Goal: Task Accomplishment & Management: Manage account settings

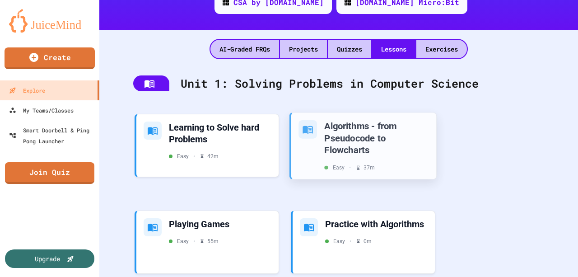
scroll to position [210, 0]
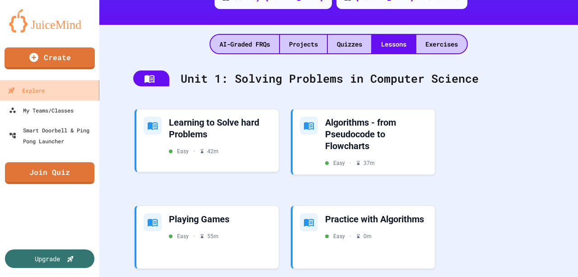
click at [47, 92] on link "Explore" at bounding box center [50, 90] width 102 height 20
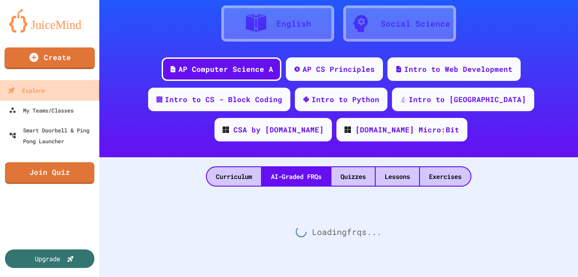
scroll to position [83, 0]
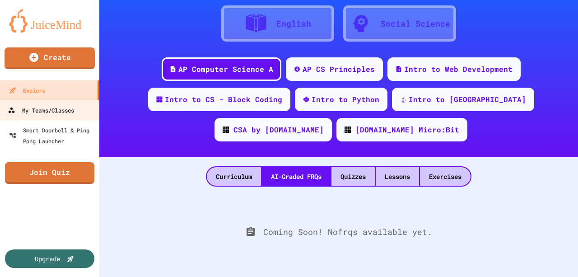
click at [64, 109] on div "My Teams/Classes" at bounding box center [41, 110] width 66 height 11
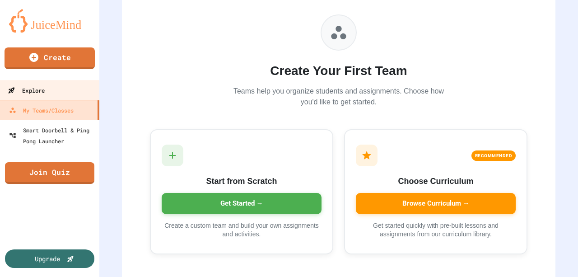
click at [41, 91] on div "Explore" at bounding box center [26, 90] width 37 height 11
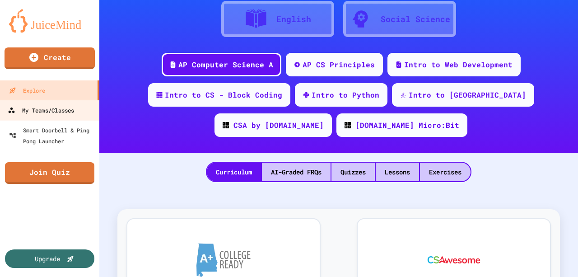
click at [54, 112] on div "My Teams/Classes" at bounding box center [41, 110] width 66 height 11
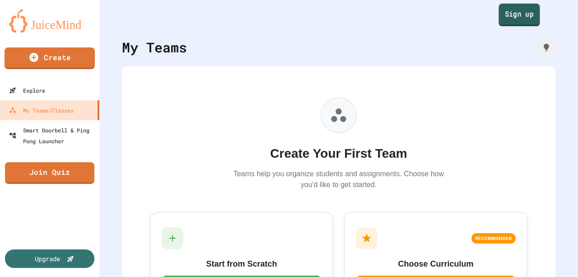
click at [518, 19] on link "Sign up" at bounding box center [518, 15] width 41 height 23
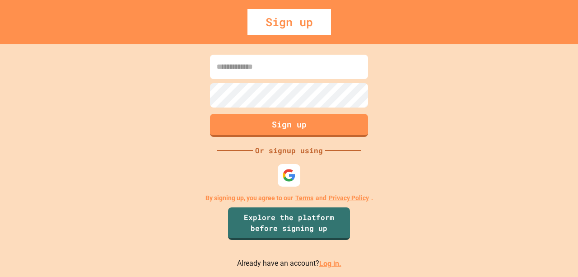
click at [240, 66] on input at bounding box center [289, 67] width 158 height 24
click at [286, 174] on img at bounding box center [289, 174] width 15 height 15
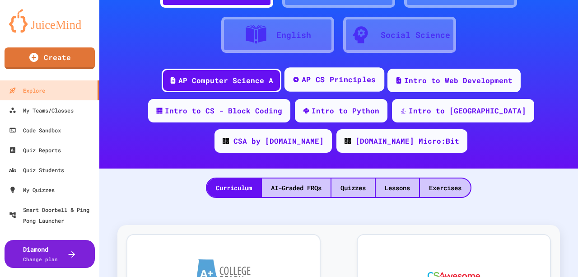
scroll to position [60, 0]
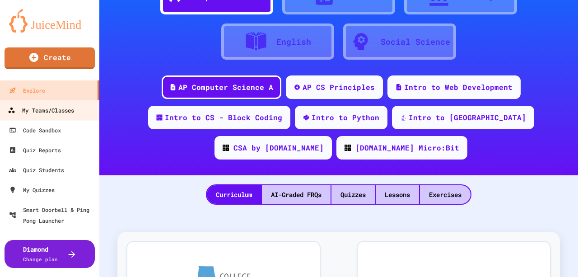
click at [55, 107] on div "My Teams/Classes" at bounding box center [41, 110] width 66 height 11
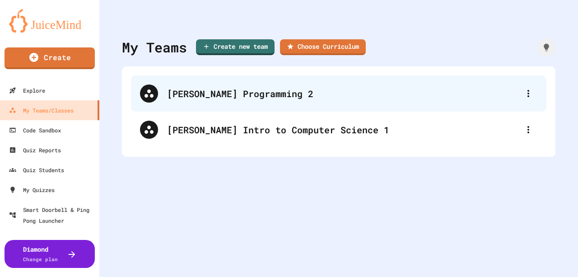
click at [277, 97] on div "[PERSON_NAME] Programming 2" at bounding box center [343, 94] width 352 height 14
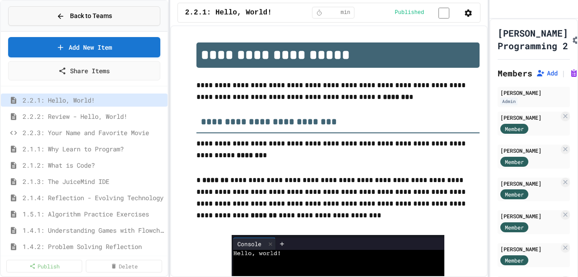
click at [49, 14] on button "Back to Teams" at bounding box center [84, 15] width 152 height 19
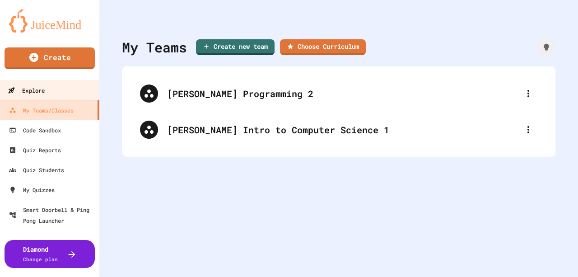
click at [46, 90] on link "Explore" at bounding box center [50, 90] width 102 height 20
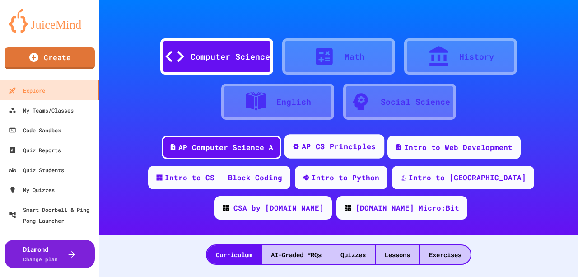
scroll to position [90, 0]
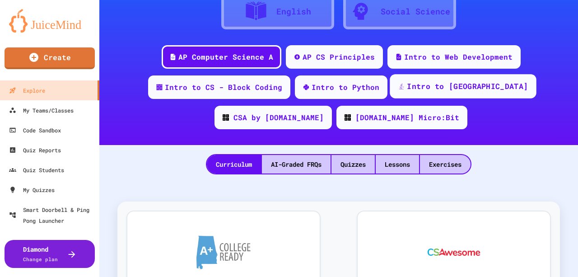
click at [420, 84] on div "Intro to [GEOGRAPHIC_DATA]" at bounding box center [467, 86] width 121 height 11
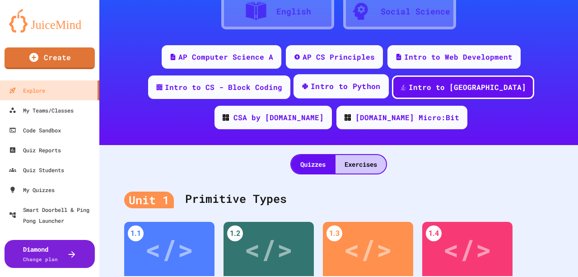
click at [312, 90] on div "Intro to Python" at bounding box center [346, 86] width 70 height 11
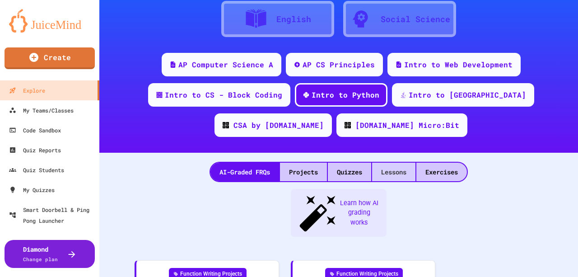
scroll to position [90, 0]
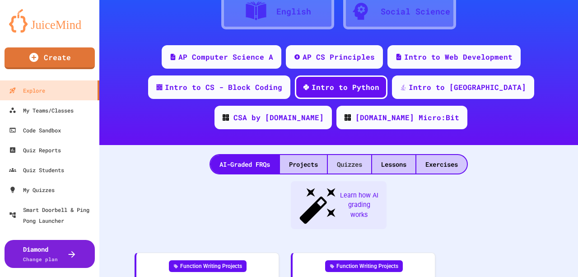
click at [347, 162] on div "Quizzes" at bounding box center [349, 164] width 43 height 19
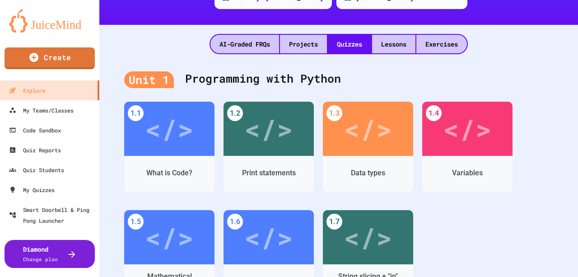
scroll to position [210, 0]
click at [396, 44] on div "Lessons" at bounding box center [393, 44] width 43 height 19
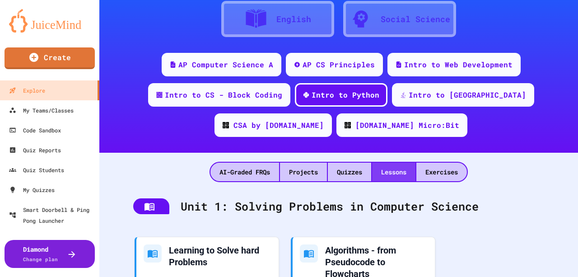
scroll to position [210, 0]
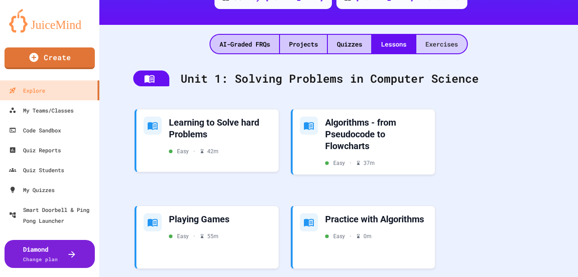
click at [441, 41] on div "Exercises" at bounding box center [441, 44] width 51 height 19
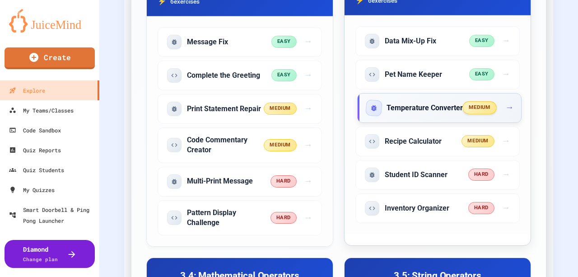
scroll to position [413, 0]
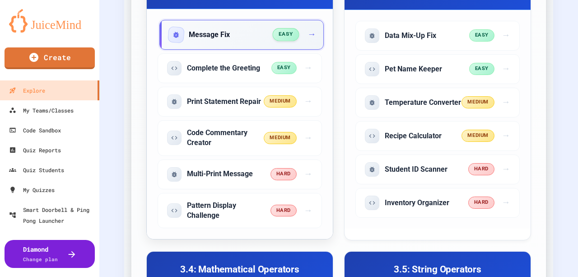
click at [311, 32] on span "→" at bounding box center [311, 34] width 9 height 13
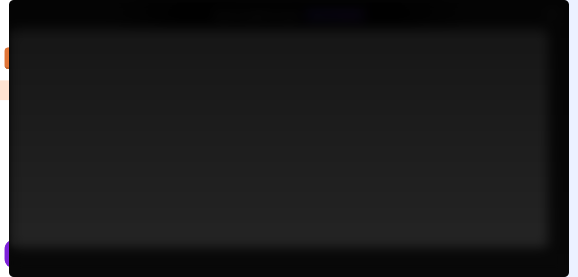
click at [231, 170] on link "Assign to Class" at bounding box center [230, 171] width 116 height 26
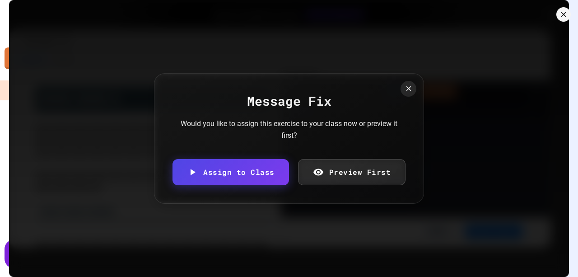
click at [245, 154] on body "We are updating our servers at 7PM EST [DATE]. [PERSON_NAME] should continue to…" at bounding box center [289, 138] width 578 height 277
type input "**********"
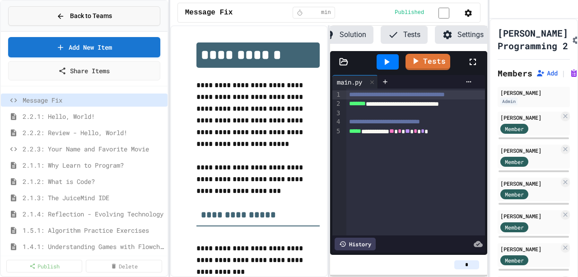
click at [88, 15] on span "Back to Teams" at bounding box center [91, 15] width 42 height 9
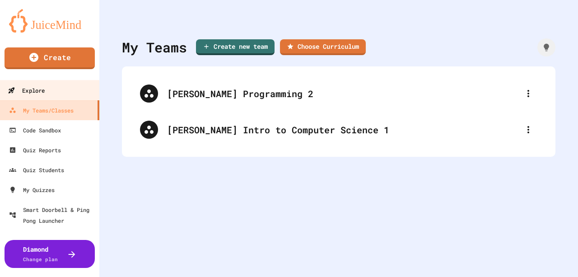
click at [39, 88] on div "Explore" at bounding box center [26, 90] width 37 height 11
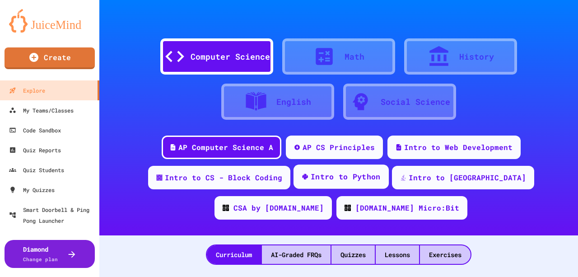
click at [320, 174] on div "Intro to Python" at bounding box center [346, 176] width 70 height 11
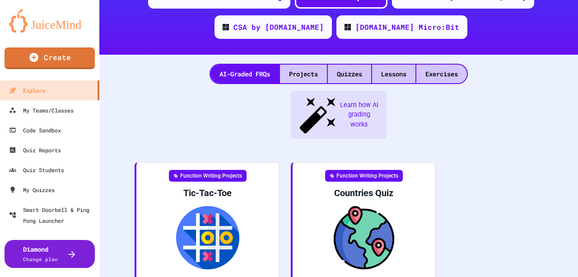
scroll to position [150, 0]
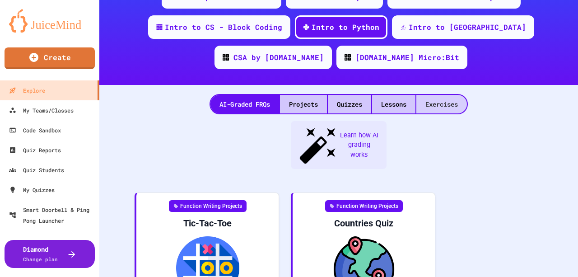
click at [439, 104] on div "Exercises" at bounding box center [441, 104] width 51 height 19
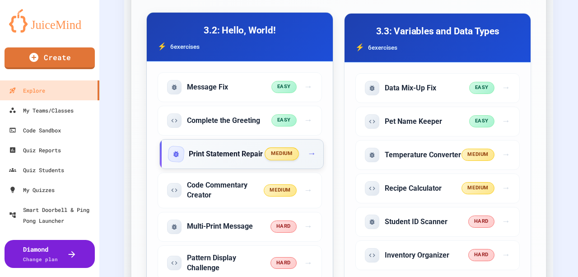
scroll to position [361, 0]
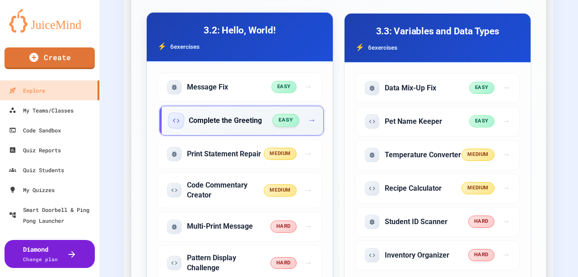
click at [176, 119] on icon "Start exercise: Complete the Greeting (easy difficulty, code problem)" at bounding box center [176, 120] width 9 height 9
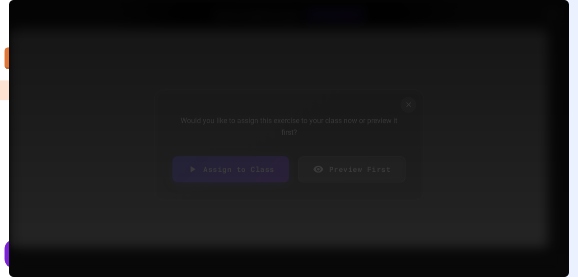
click at [233, 170] on link "Assign to Class" at bounding box center [230, 169] width 116 height 26
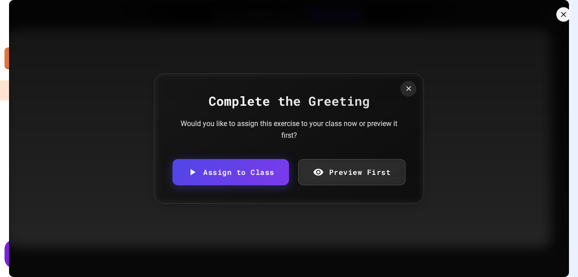
click at [245, 155] on body "We are updating our servers at 7PM EST [DATE]. [PERSON_NAME] should continue to…" at bounding box center [289, 138] width 578 height 277
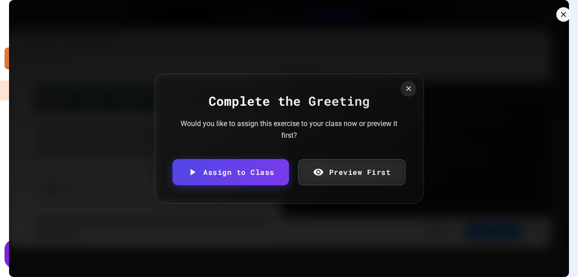
type input "**********"
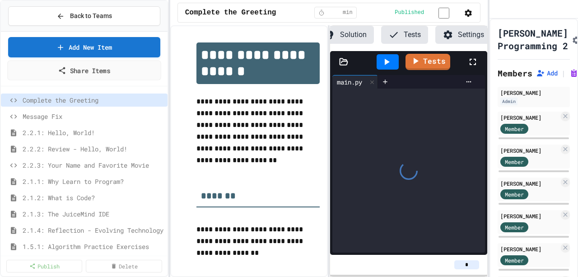
scroll to position [0, 68]
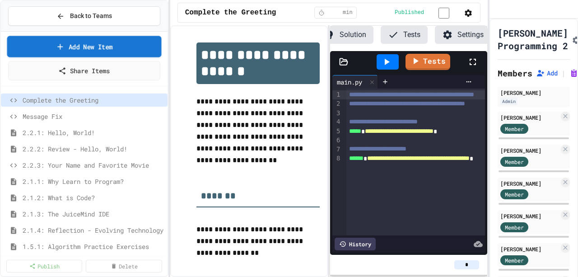
click at [92, 46] on link "Add New Item" at bounding box center [84, 46] width 154 height 21
select select "**********"
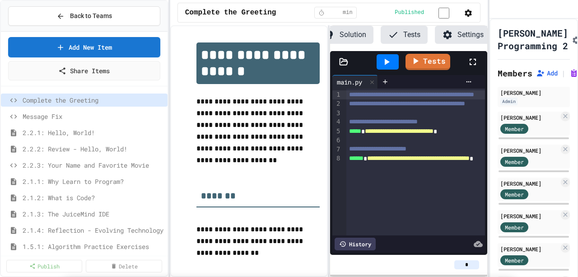
scroll to position [0, 0]
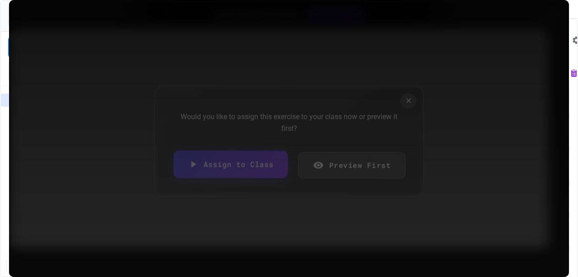
click at [251, 164] on link "Assign to Class" at bounding box center [231, 164] width 114 height 28
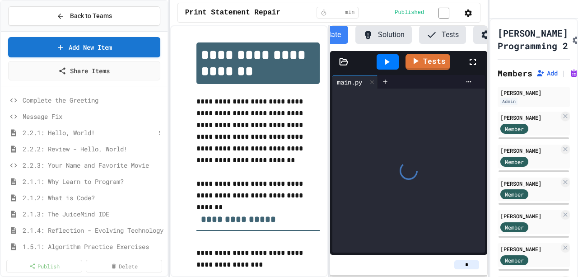
scroll to position [0, 68]
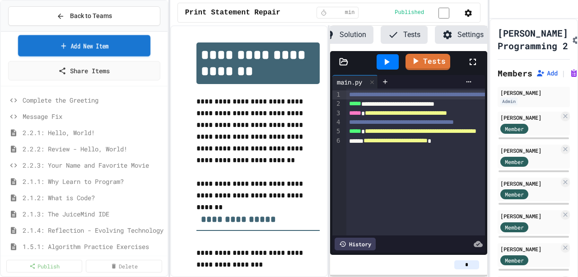
click at [86, 40] on link "Add New Item" at bounding box center [84, 45] width 132 height 21
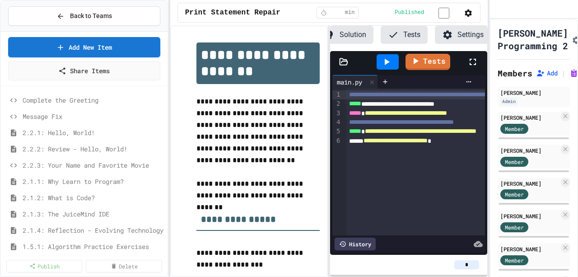
select select "**********"
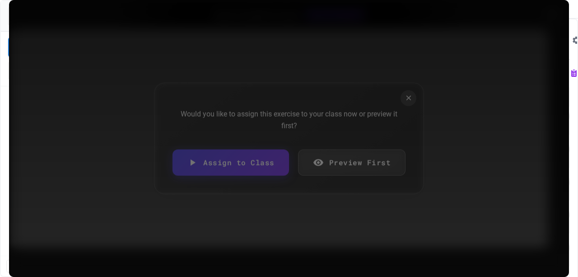
click at [233, 163] on link "Assign to Class" at bounding box center [230, 162] width 116 height 26
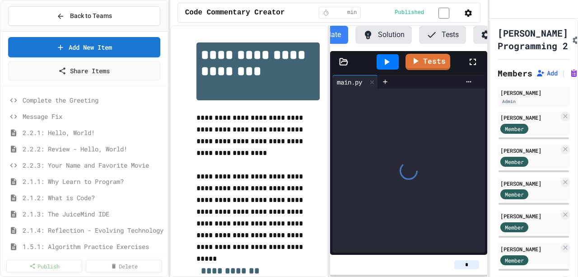
scroll to position [0, 68]
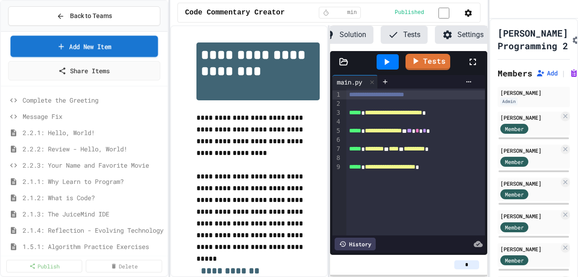
click at [78, 47] on link "Add New Item" at bounding box center [84, 46] width 148 height 21
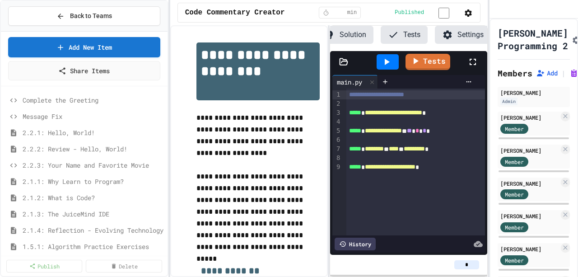
select select "**********"
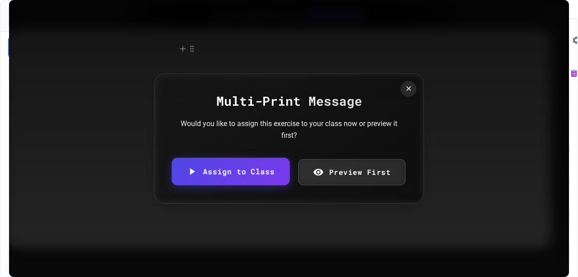
click at [240, 172] on link "Assign to Class" at bounding box center [231, 172] width 118 height 28
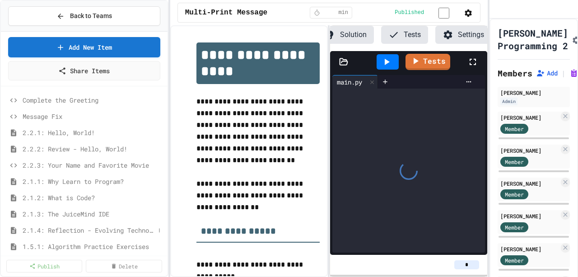
scroll to position [0, 68]
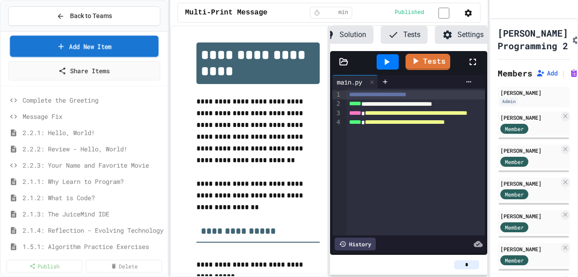
click at [71, 49] on link "Add New Item" at bounding box center [84, 46] width 148 height 21
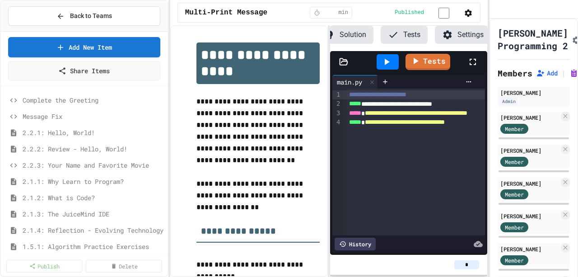
select select "**********"
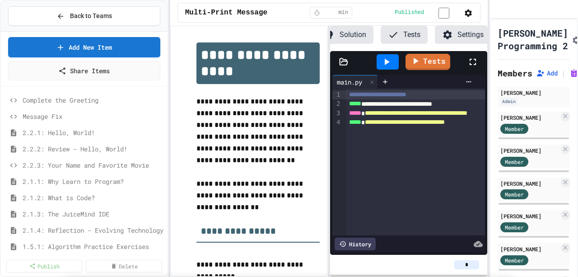
scroll to position [331, 0]
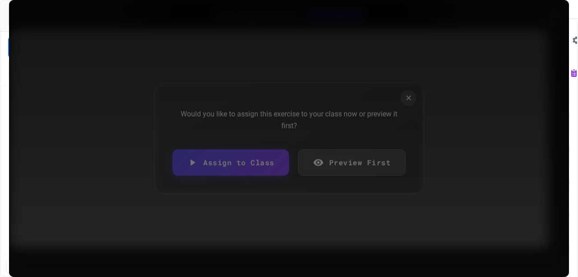
click at [246, 162] on link "Assign to Class" at bounding box center [230, 162] width 116 height 26
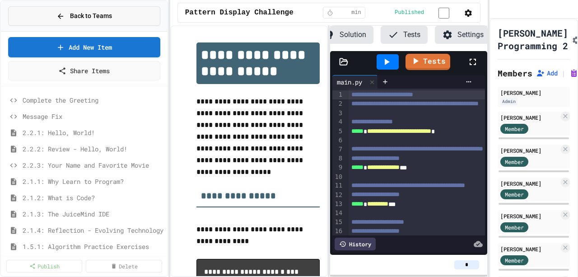
click at [84, 10] on button "Back to Teams" at bounding box center [84, 15] width 152 height 19
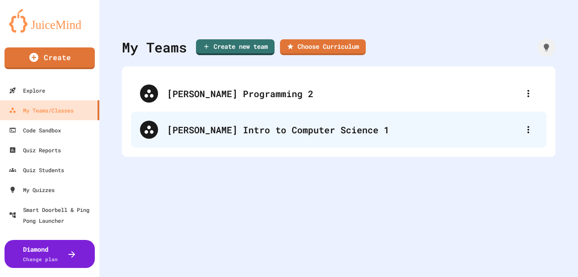
click at [319, 130] on div "[PERSON_NAME] Intro to Computer Science 1" at bounding box center [343, 130] width 352 height 14
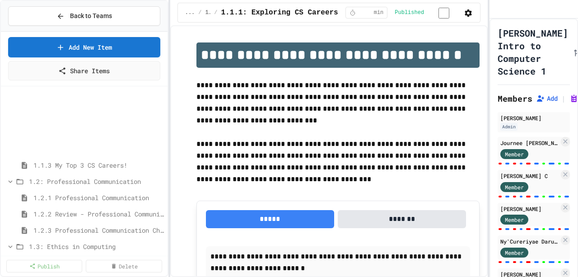
scroll to position [120, 0]
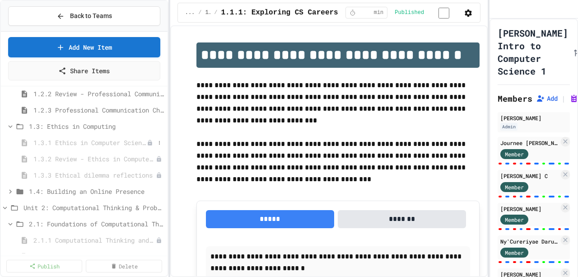
click at [108, 146] on div "1.3.1 Ethics in Computer Science" at bounding box center [84, 142] width 167 height 13
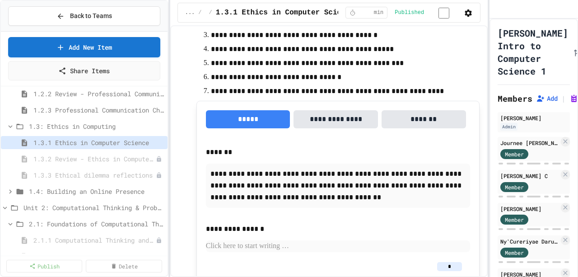
scroll to position [1808, 0]
